Goal: Task Accomplishment & Management: Complete application form

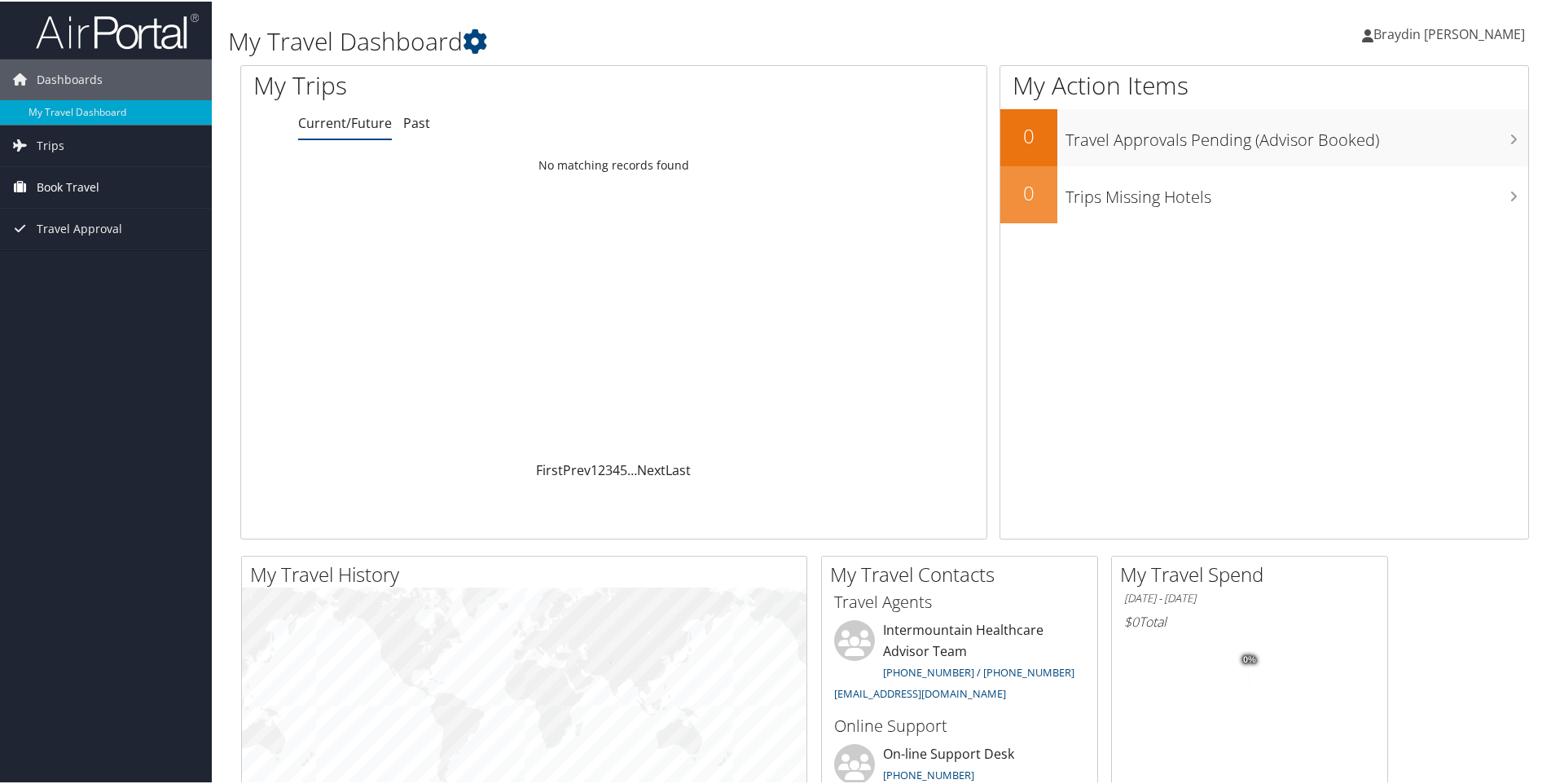
click at [56, 189] on span "Book Travel" at bounding box center [68, 186] width 63 height 41
click at [61, 218] on link "Agent Booking Request" at bounding box center [105, 218] width 212 height 25
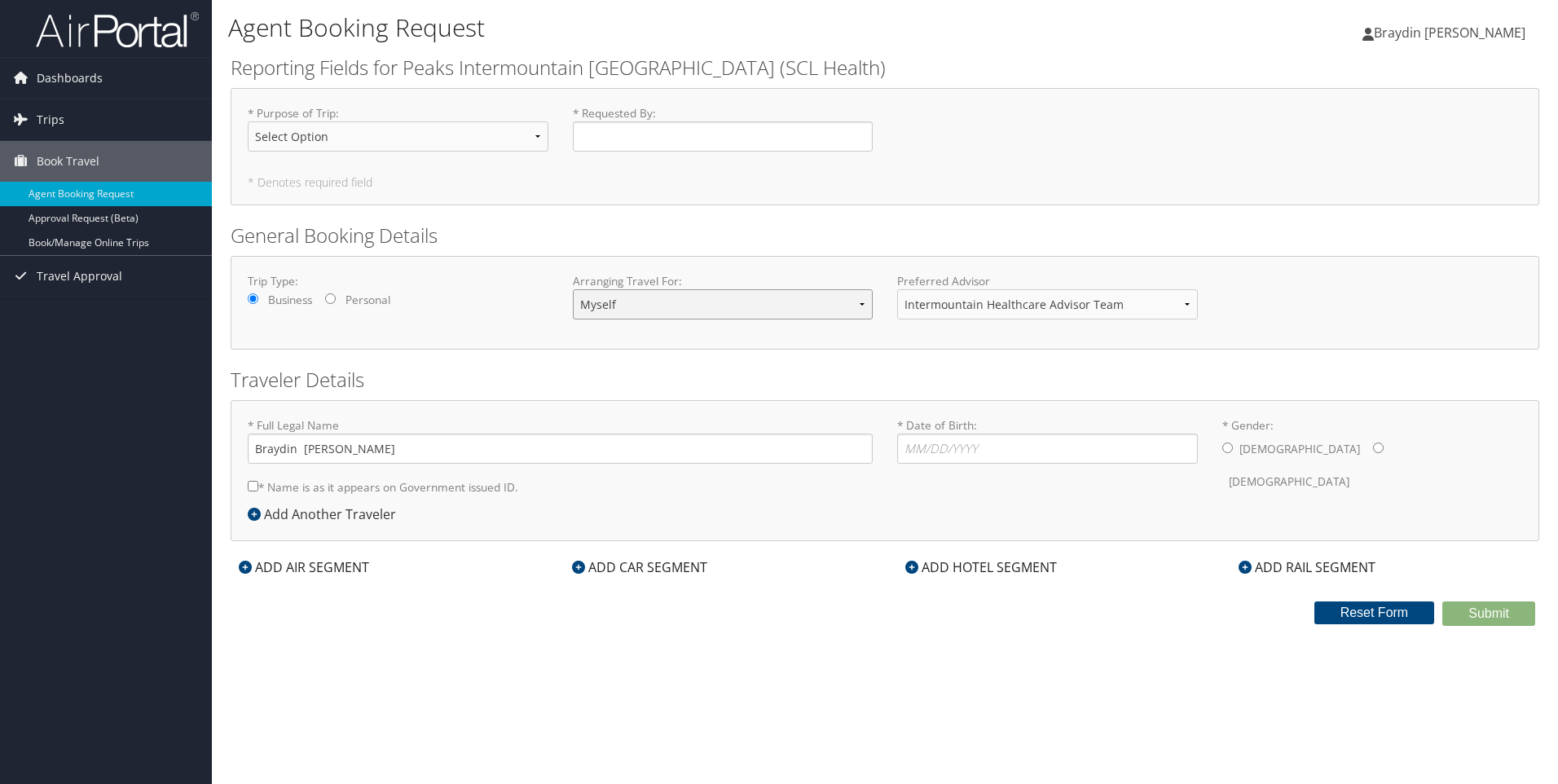
click at [825, 307] on select "Myself Another Traveler Guest Traveler" at bounding box center [722, 303] width 301 height 30
click at [808, 260] on div "Trip Type: Business Personal Arranging Travel For: Myself Another Traveler Gues…" at bounding box center [884, 302] width 1309 height 93
